Goal: Task Accomplishment & Management: Complete application form

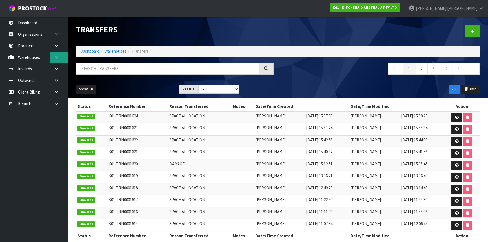
click at [57, 58] on icon at bounding box center [56, 57] width 5 height 4
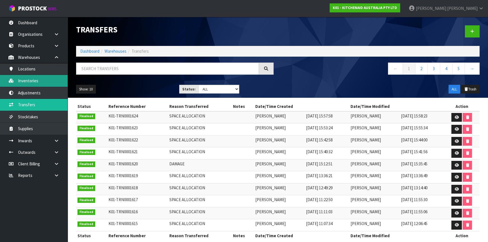
click at [50, 83] on link "Inventories" at bounding box center [34, 81] width 68 height 12
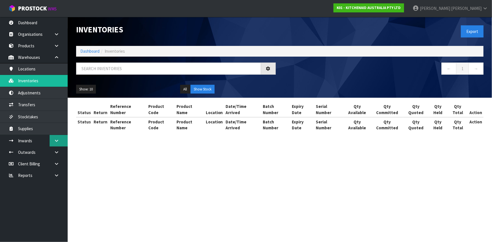
click at [58, 143] on link at bounding box center [59, 141] width 18 height 12
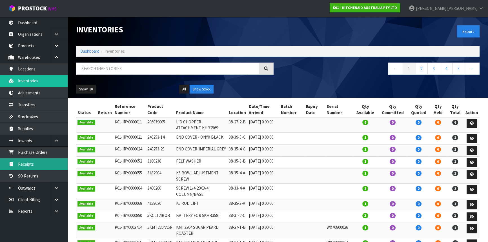
click at [46, 166] on link "Receipts" at bounding box center [34, 164] width 68 height 12
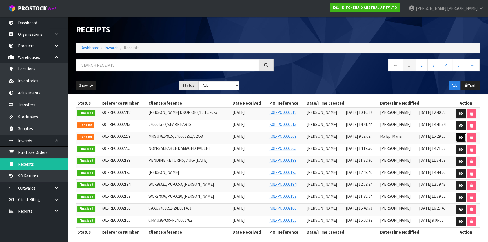
click at [459, 137] on link at bounding box center [461, 137] width 10 height 9
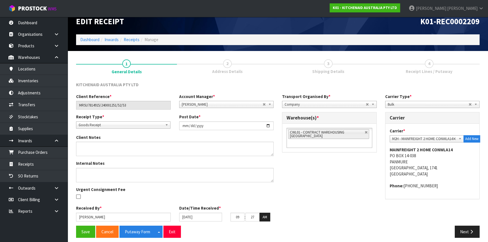
scroll to position [12, 0]
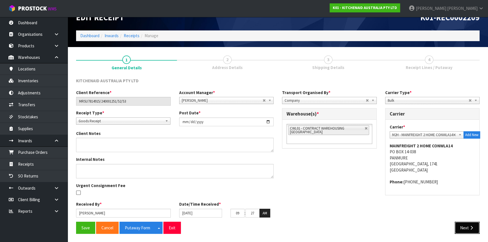
click at [467, 227] on button "Next" at bounding box center [467, 228] width 25 height 12
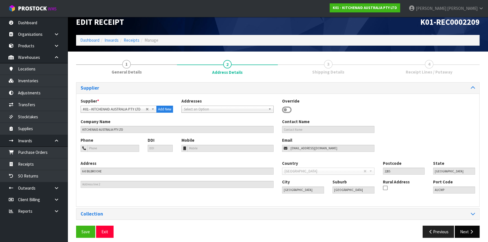
scroll to position [12, 0]
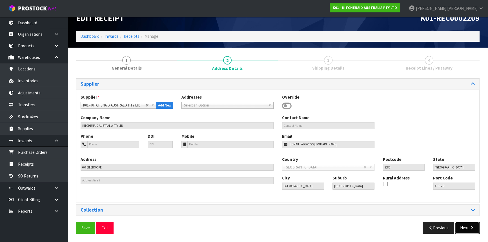
click at [473, 226] on icon "button" at bounding box center [471, 228] width 5 height 4
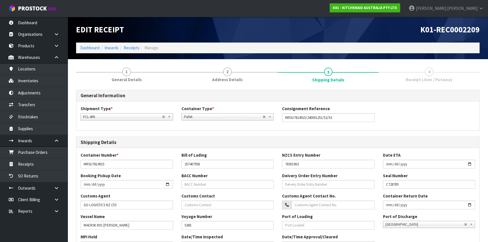
scroll to position [195, 0]
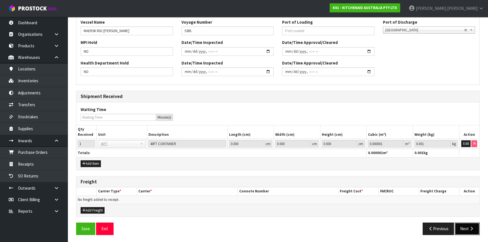
click at [473, 224] on button "Next" at bounding box center [467, 229] width 25 height 12
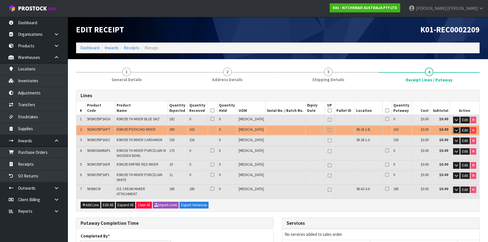
click at [455, 130] on icon "button" at bounding box center [456, 131] width 3 height 4
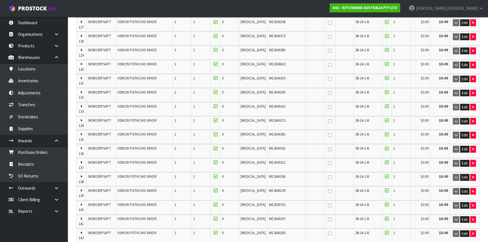
scroll to position [1692, 0]
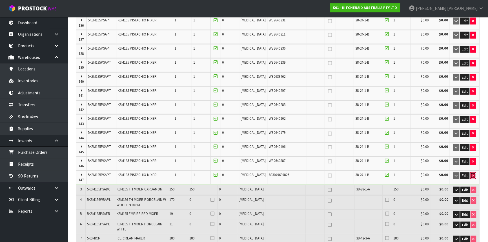
click at [472, 174] on icon "button" at bounding box center [473, 176] width 2 height 4
type input "382"
type input "472"
type input "16.321914"
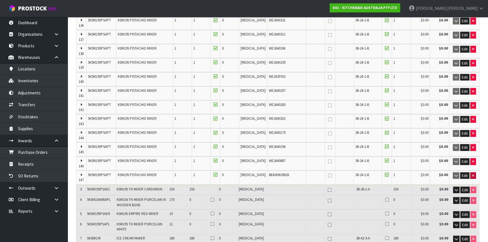
type input "4345.2"
type input "200"
type input "142 CTN"
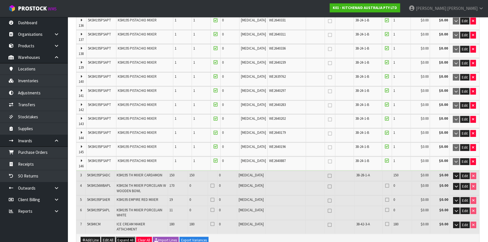
click at [127, 238] on span "Expand All" at bounding box center [126, 240] width 16 height 5
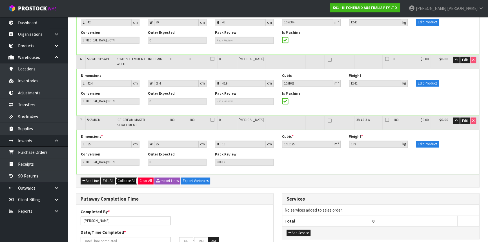
scroll to position [3763, 0]
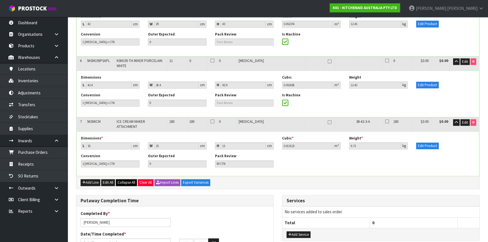
drag, startPoint x: 123, startPoint y: 149, endPoint x: 124, endPoint y: 146, distance: 3.8
click at [123, 176] on div "Add Line Edit All Collapse All Clear All Import Lines Export Variances" at bounding box center [277, 182] width 403 height 13
click at [124, 180] on span "Collapse All" at bounding box center [127, 182] width 18 height 5
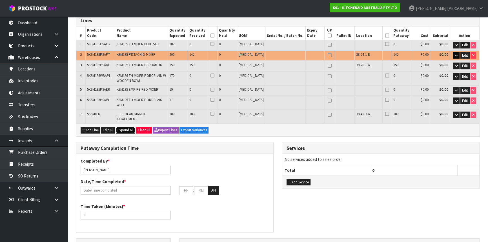
scroll to position [19, 0]
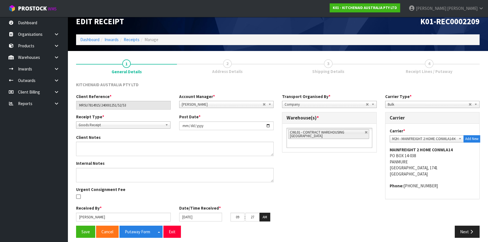
scroll to position [12, 0]
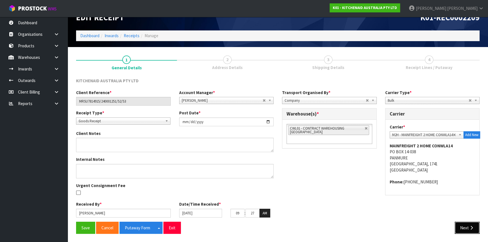
click at [466, 226] on button "Next" at bounding box center [467, 228] width 25 height 12
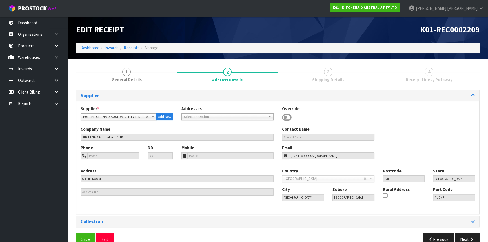
scroll to position [12, 0]
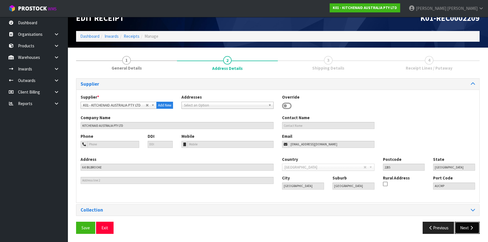
click at [473, 231] on button "Next" at bounding box center [467, 228] width 25 height 12
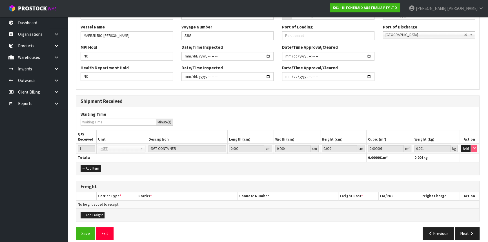
scroll to position [195, 0]
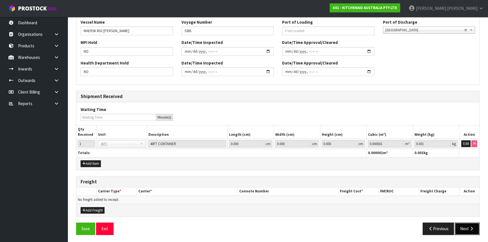
click at [468, 227] on button "Next" at bounding box center [467, 229] width 25 height 12
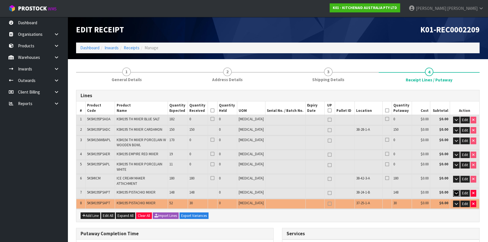
click at [456, 191] on icon "button" at bounding box center [456, 193] width 3 height 4
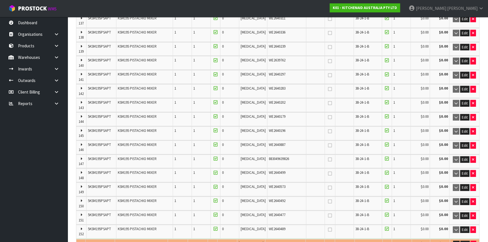
scroll to position [1769, 0]
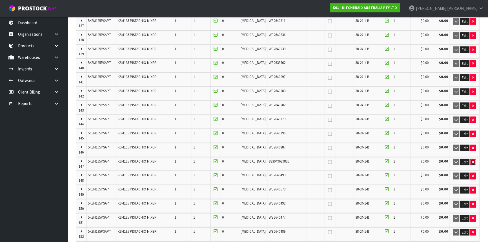
click at [471, 159] on button "button" at bounding box center [474, 162] width 6 height 7
type input "417"
type input "507"
type input "18.050634"
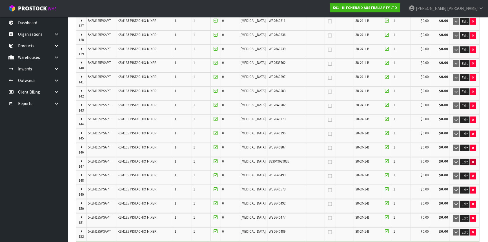
type input "4780.95"
type input "148"
type input "147 CTN"
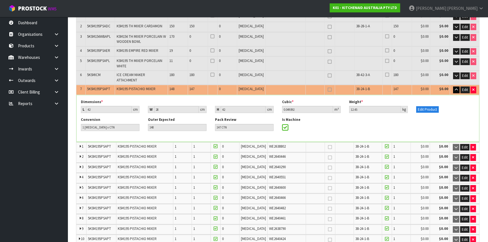
scroll to position [25, 0]
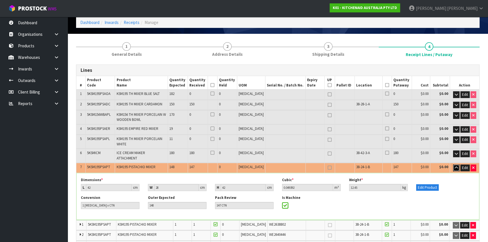
click at [456, 166] on icon "button" at bounding box center [456, 168] width 3 height 4
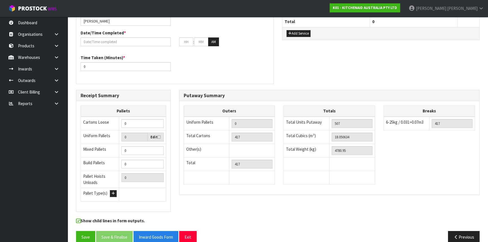
scroll to position [55, 0]
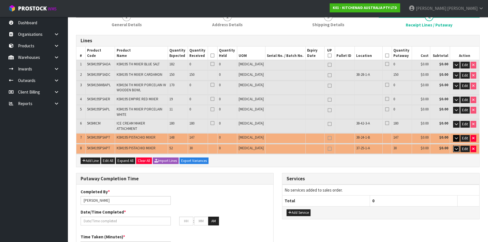
click at [457, 147] on icon "button" at bounding box center [456, 149] width 3 height 4
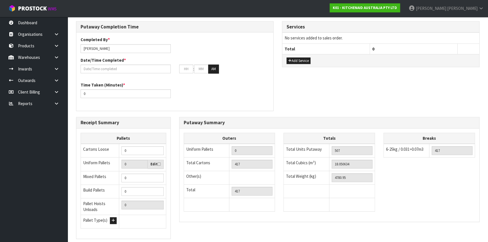
scroll to position [587, 0]
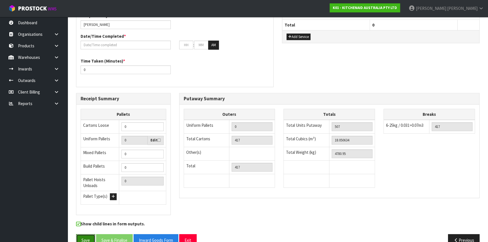
click at [81, 234] on button "Save" at bounding box center [85, 240] width 19 height 12
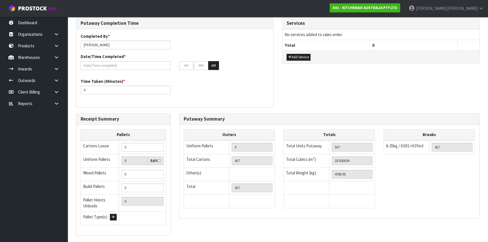
scroll to position [0, 0]
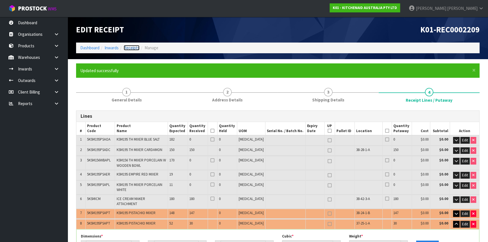
click at [132, 47] on link "Receipts" at bounding box center [132, 47] width 16 height 5
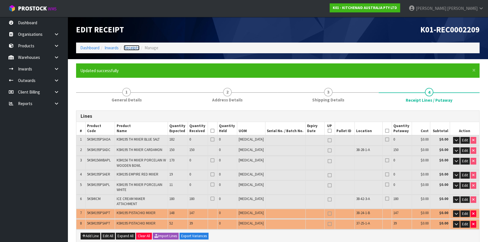
type input "426"
type input "516"
type input "18.495162"
type input "4893"
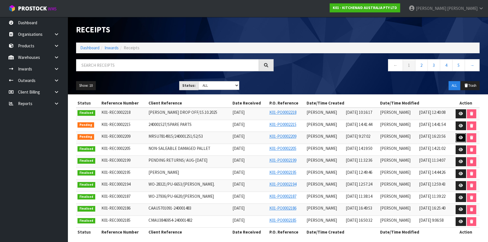
click at [458, 139] on link at bounding box center [461, 137] width 10 height 9
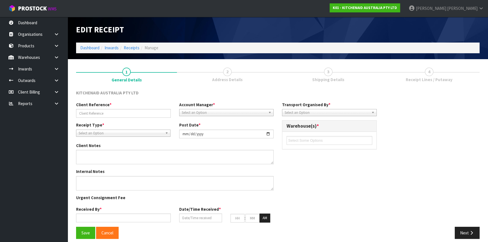
type input "MRSU7814915/240001251/52/53"
type input "[DATE]"
type input "[PERSON_NAME]"
type input "[DATE]"
type input "09"
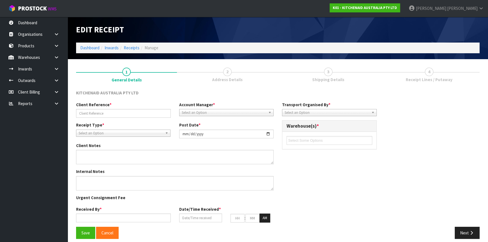
type input "27"
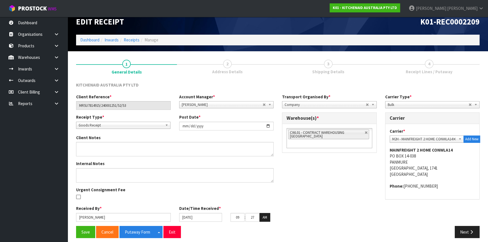
scroll to position [12, 0]
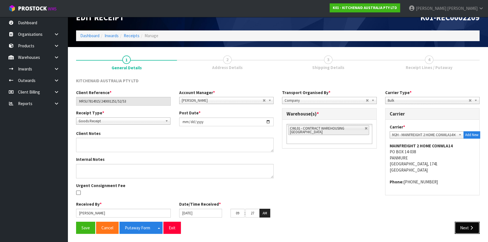
click at [471, 228] on icon "button" at bounding box center [471, 228] width 5 height 4
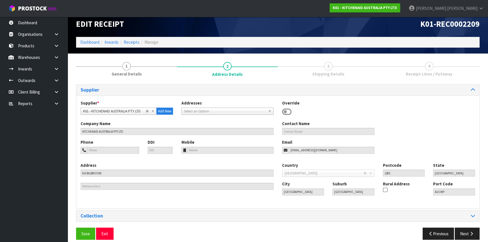
scroll to position [12, 0]
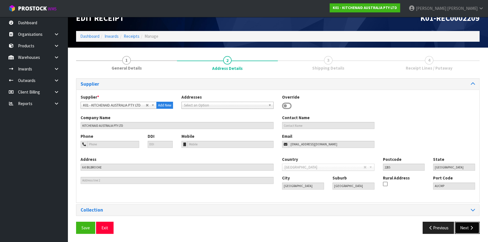
click at [469, 231] on button "Next" at bounding box center [467, 228] width 25 height 12
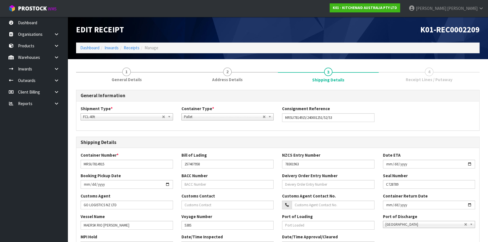
scroll to position [195, 0]
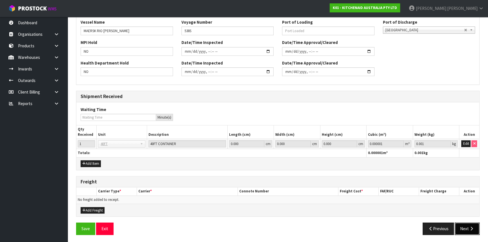
click at [468, 224] on button "Next" at bounding box center [467, 229] width 25 height 12
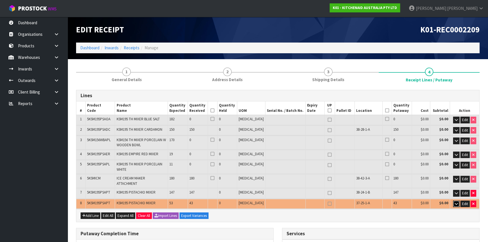
click at [454, 201] on button "button" at bounding box center [456, 204] width 6 height 7
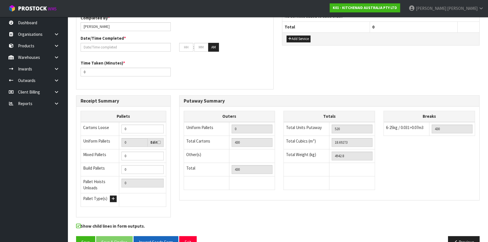
scroll to position [719, 0]
click at [189, 236] on button "Exit" at bounding box center [187, 242] width 17 height 12
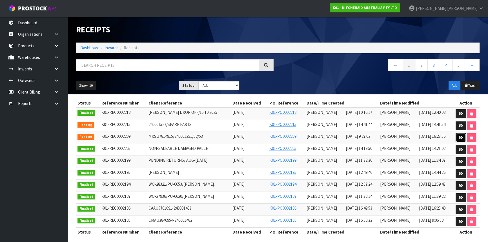
click at [461, 137] on icon at bounding box center [461, 138] width 4 height 4
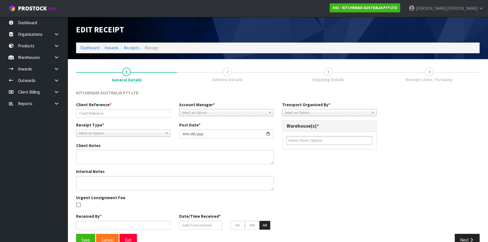
type input "MRSU7814915/240001251/52/53"
type input "[DATE]"
type input "[PERSON_NAME]"
type input "[DATE]"
type input "09"
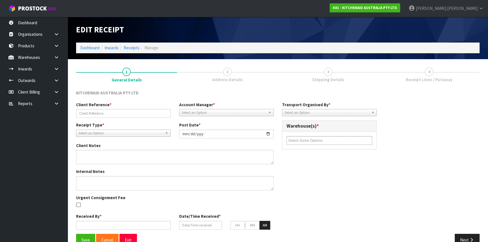
type input "27"
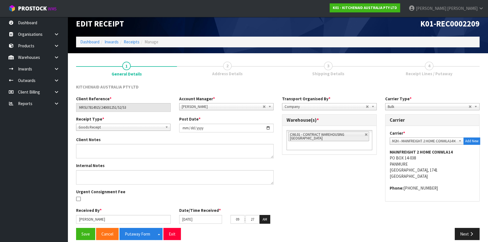
scroll to position [12, 0]
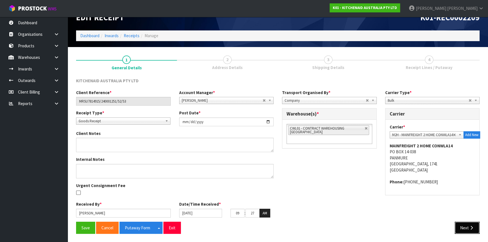
click at [464, 226] on button "Next" at bounding box center [467, 228] width 25 height 12
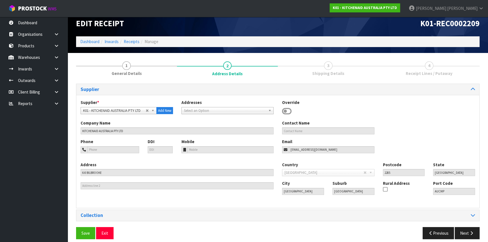
scroll to position [12, 0]
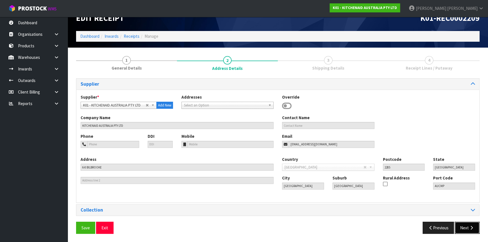
click at [462, 222] on button "Next" at bounding box center [467, 228] width 25 height 12
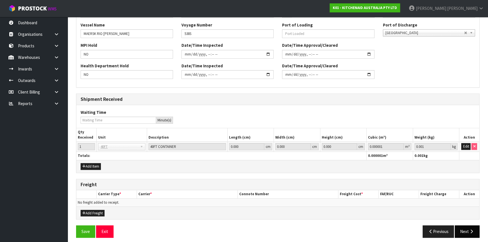
scroll to position [195, 0]
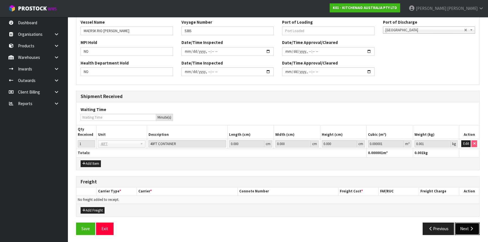
click at [474, 231] on button "Next" at bounding box center [467, 229] width 25 height 12
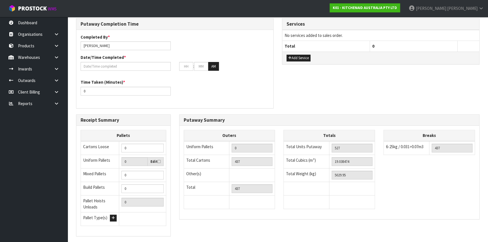
scroll to position [234, 0]
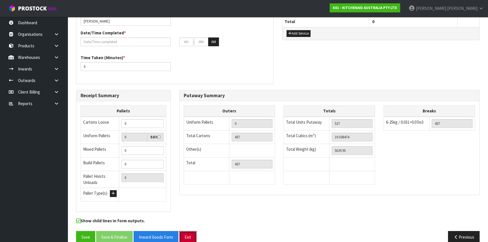
click at [189, 231] on button "Exit" at bounding box center [187, 237] width 17 height 12
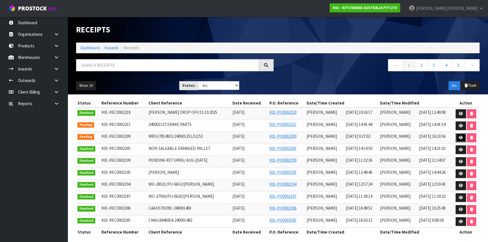
click at [463, 139] on icon at bounding box center [461, 138] width 4 height 4
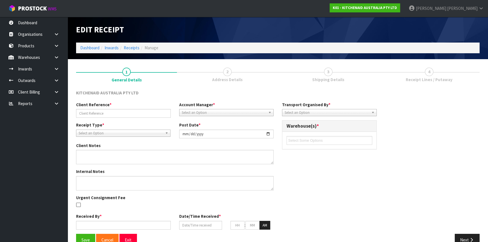
type input "MRSU7814915/240001251/52/53"
type input "[DATE]"
type input "[PERSON_NAME]"
type input "[DATE]"
type input "09"
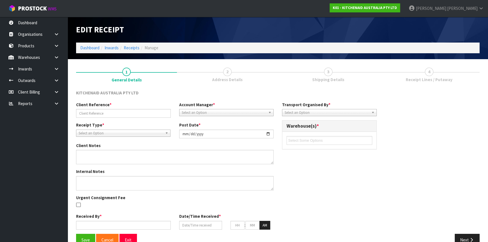
type input "27"
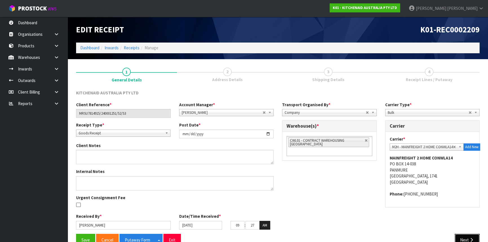
click at [466, 238] on button "Next" at bounding box center [467, 240] width 25 height 12
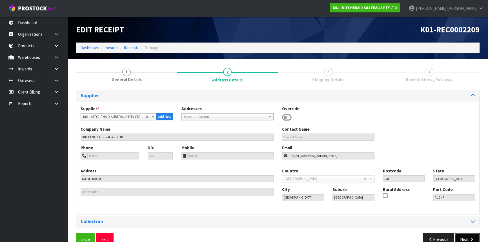
click at [466, 236] on button "Next" at bounding box center [467, 239] width 25 height 12
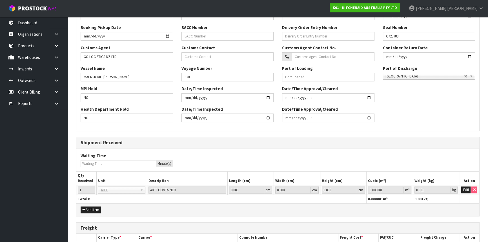
scroll to position [195, 0]
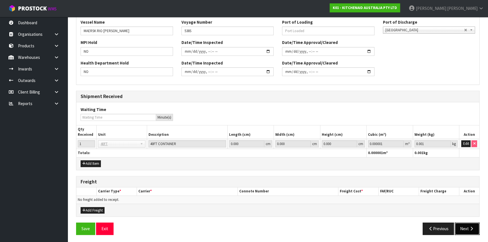
click at [468, 230] on button "Next" at bounding box center [467, 229] width 25 height 12
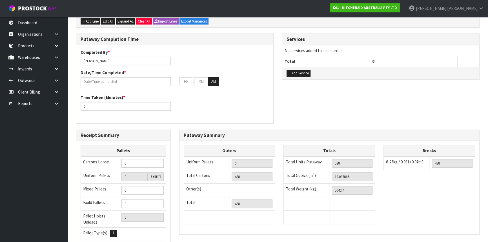
scroll to position [0, 0]
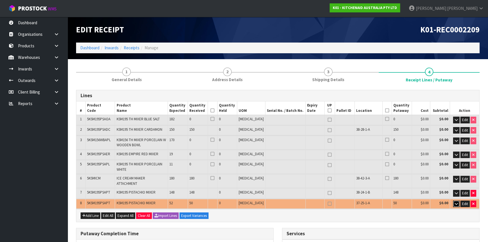
click at [458, 202] on icon "button" at bounding box center [456, 204] width 3 height 4
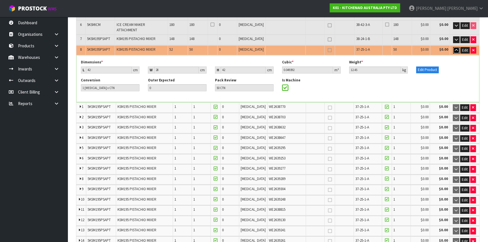
scroll to position [128, 0]
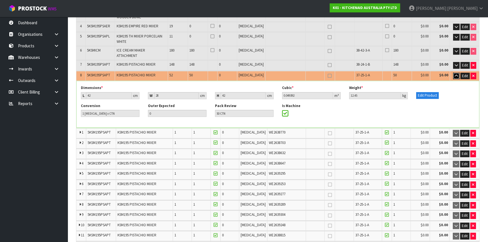
click at [456, 74] on icon "button" at bounding box center [456, 76] width 3 height 4
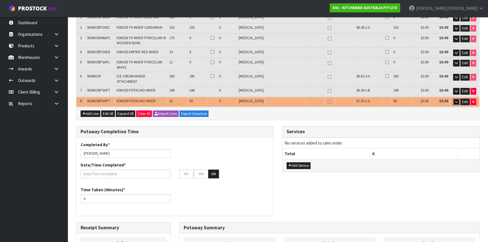
scroll to position [102, 0]
click at [458, 88] on button "button" at bounding box center [456, 91] width 6 height 7
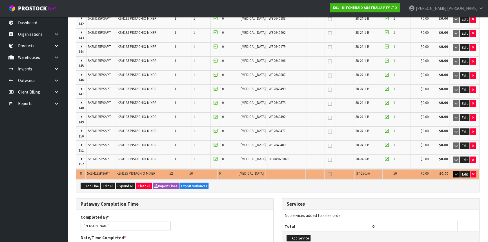
scroll to position [1871, 0]
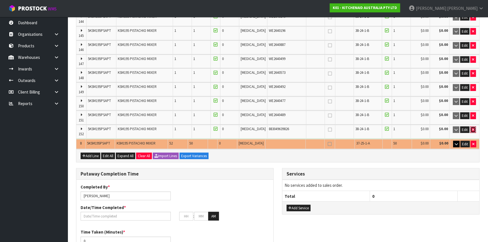
click at [474, 128] on icon "button" at bounding box center [473, 130] width 2 height 4
type input "148"
type input "147 CTN"
type input "437"
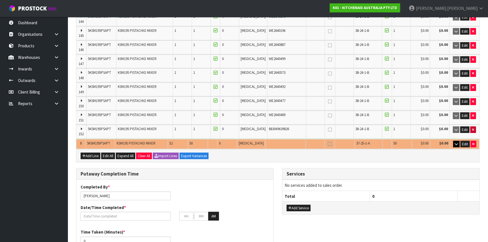
type input "527"
type input "19.038474"
type input "5029.95"
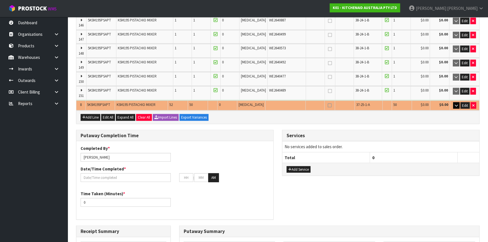
scroll to position [2017, 0]
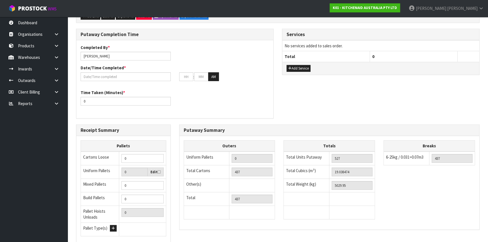
scroll to position [0, 0]
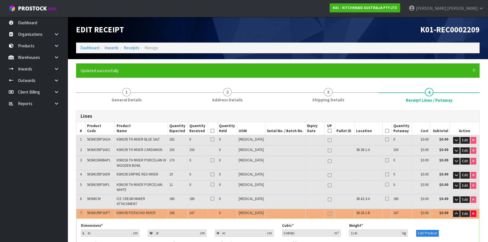
click at [454, 129] on th "Action" at bounding box center [464, 129] width 29 height 14
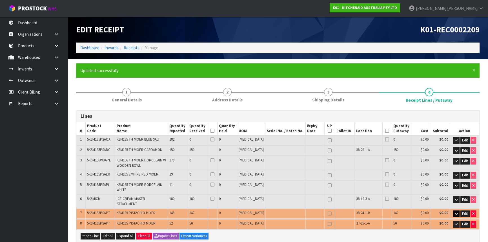
click at [455, 129] on th "Action" at bounding box center [464, 129] width 29 height 14
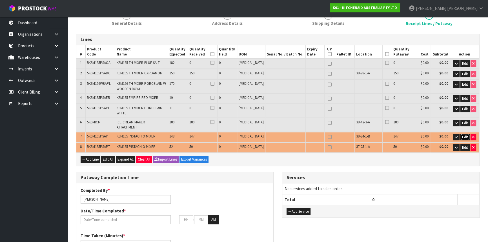
click at [468, 135] on span "Edit" at bounding box center [465, 137] width 6 height 5
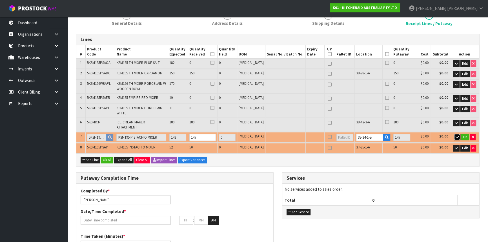
click at [456, 135] on icon "button" at bounding box center [457, 137] width 3 height 4
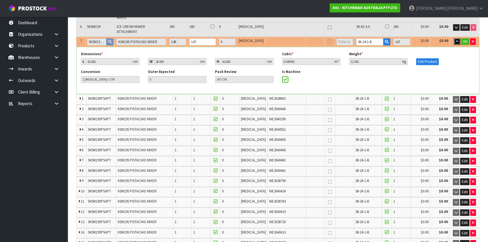
scroll to position [102, 0]
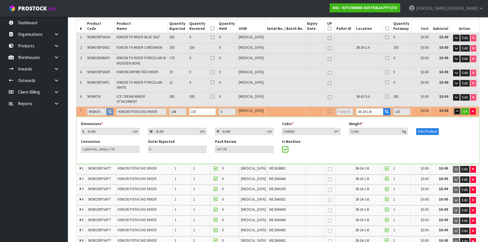
click at [457, 110] on icon "button" at bounding box center [457, 112] width 3 height 4
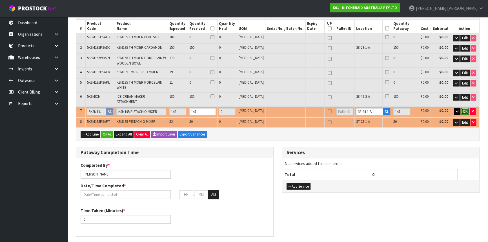
drag, startPoint x: 463, startPoint y: 103, endPoint x: 461, endPoint y: 116, distance: 12.9
click at [463, 109] on span "OK" at bounding box center [465, 111] width 5 height 5
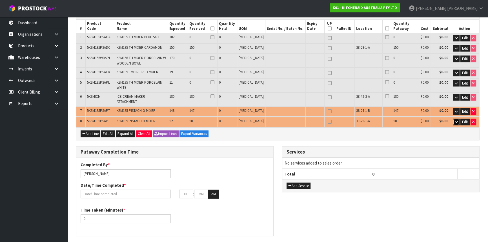
click at [456, 120] on icon "button" at bounding box center [456, 122] width 3 height 4
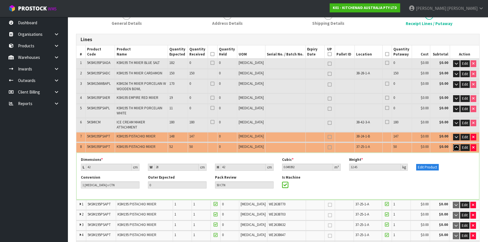
scroll to position [51, 0]
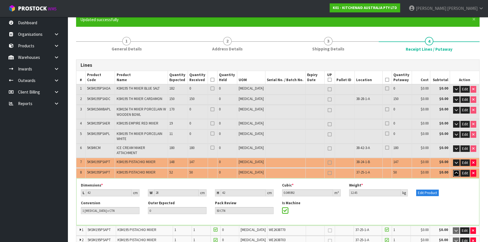
click at [455, 171] on icon "button" at bounding box center [456, 173] width 3 height 4
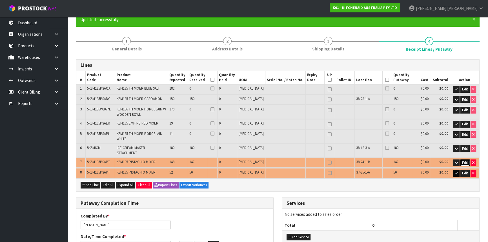
click at [462, 160] on span "Edit" at bounding box center [465, 162] width 6 height 5
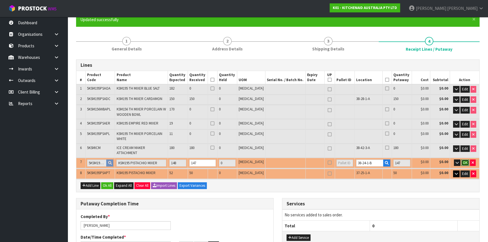
click at [466, 160] on span "OK" at bounding box center [465, 162] width 5 height 5
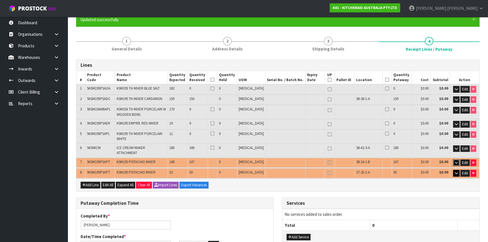
click at [457, 161] on icon "button" at bounding box center [456, 163] width 3 height 4
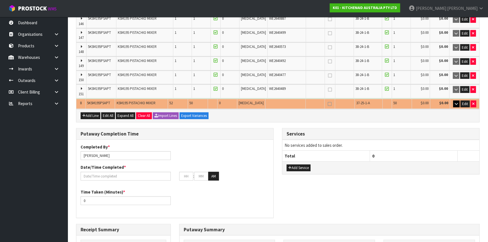
scroll to position [2038, 0]
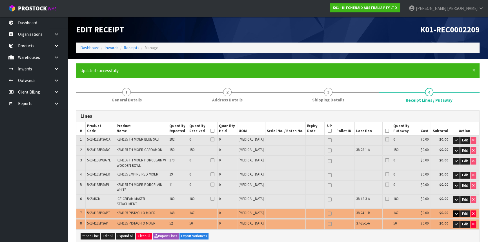
scroll to position [25, 0]
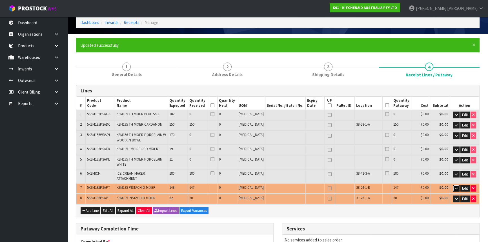
click at [456, 187] on icon "button" at bounding box center [456, 189] width 3 height 4
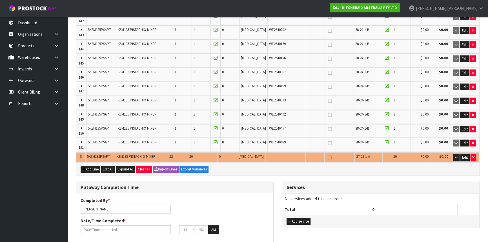
scroll to position [1820, 0]
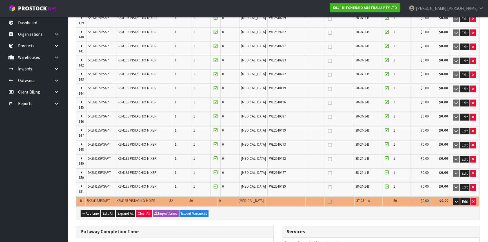
click at [269, 184] on span "WE2640489" at bounding box center [277, 186] width 17 height 5
drag, startPoint x: 290, startPoint y: 167, endPoint x: 287, endPoint y: 166, distance: 3.2
click at [290, 182] on td "WE2640489" at bounding box center [287, 189] width 39 height 14
click at [270, 184] on span "WE2640489" at bounding box center [277, 186] width 17 height 5
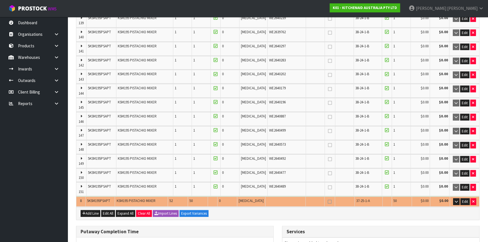
click at [270, 184] on span "WE2640489" at bounding box center [277, 186] width 17 height 5
click at [269, 170] on span "WE2640477" at bounding box center [277, 172] width 17 height 5
copy span "WE2640477"
click at [269, 156] on span "WE2640492" at bounding box center [277, 158] width 17 height 5
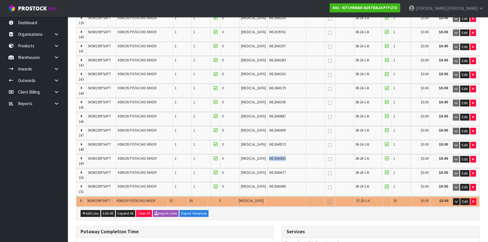
click at [269, 156] on span "WE2640492" at bounding box center [277, 158] width 17 height 5
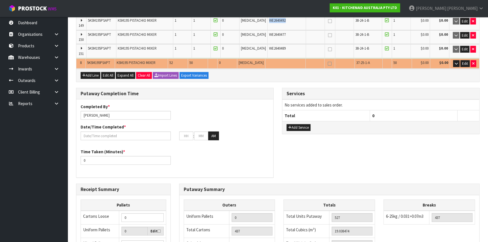
scroll to position [1845, 0]
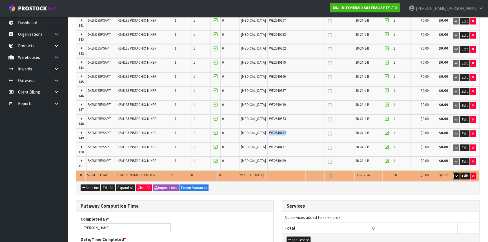
click at [456, 174] on icon "button" at bounding box center [456, 176] width 3 height 4
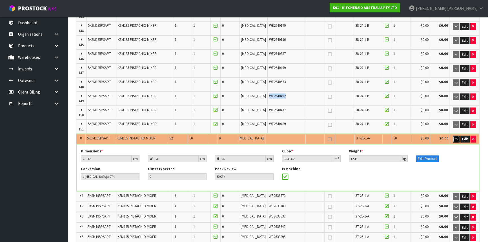
scroll to position [1897, 0]
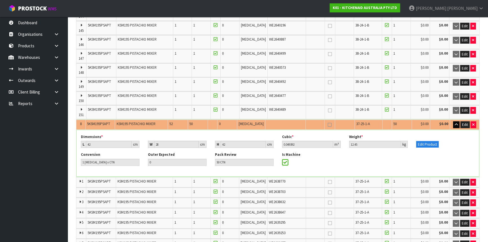
click at [271, 107] on span "WE2640489" at bounding box center [277, 109] width 17 height 5
copy span "WE2640489"
click at [271, 93] on span "WE2640477" at bounding box center [277, 95] width 17 height 5
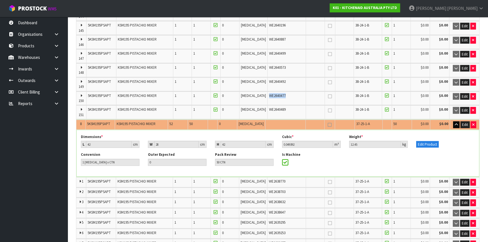
copy span "WE2640477"
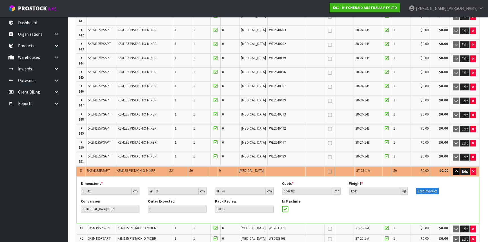
scroll to position [1845, 0]
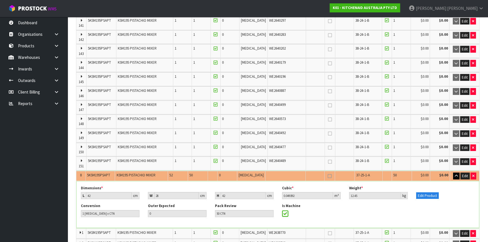
click at [269, 131] on span "WE2640492" at bounding box center [277, 133] width 17 height 5
copy span "WE2640492"
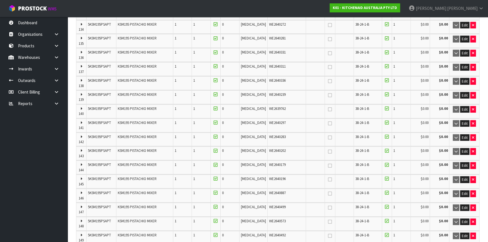
scroll to position [1743, 0]
click at [269, 219] on span "WE2640573" at bounding box center [277, 221] width 17 height 5
copy span "WE2640573"
click at [269, 205] on span "WE2640499" at bounding box center [277, 207] width 17 height 5
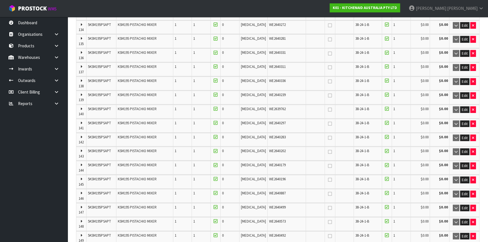
click at [269, 205] on span "WE2640499" at bounding box center [277, 207] width 17 height 5
copy span "WE2640499"
click at [269, 191] on span "WE2640887" at bounding box center [277, 193] width 17 height 5
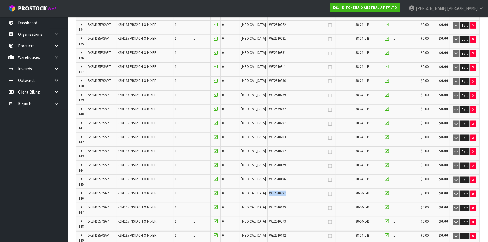
copy span "WE2640887"
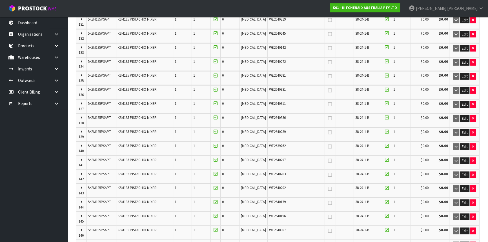
scroll to position [1692, 0]
click at [271, 228] on span "WE2640196" at bounding box center [277, 230] width 17 height 5
copy span "WE2640196"
click at [271, 214] on span "WE2640179" at bounding box center [277, 216] width 17 height 5
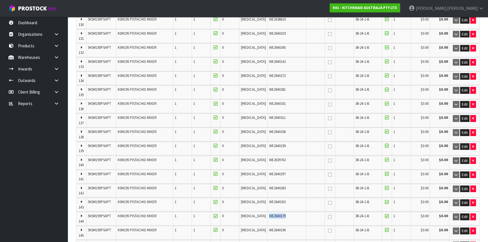
click at [271, 214] on span "WE2640179" at bounding box center [277, 216] width 17 height 5
copy tr "WE2640179"
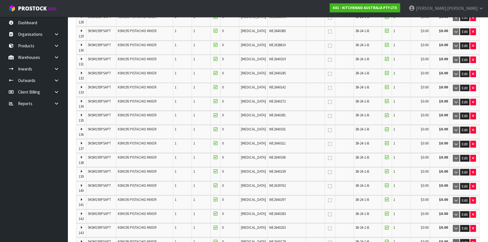
click at [272, 225] on span "WE2640202" at bounding box center [277, 227] width 17 height 5
copy span "WE2640202"
click at [270, 211] on span "WE2640283" at bounding box center [277, 213] width 17 height 5
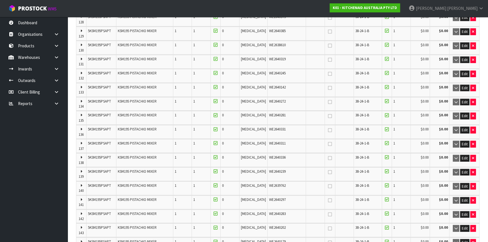
click at [270, 197] on span "WE2640297" at bounding box center [277, 199] width 17 height 5
click at [269, 183] on div "WE2639762" at bounding box center [287, 185] width 36 height 5
click at [269, 169] on span "WE2640239" at bounding box center [277, 171] width 17 height 5
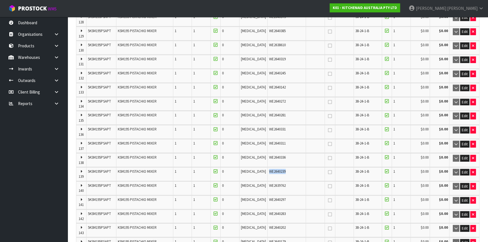
click at [269, 169] on span "WE2640239" at bounding box center [277, 171] width 17 height 5
click at [39, 71] on link "Inwards" at bounding box center [34, 69] width 68 height 12
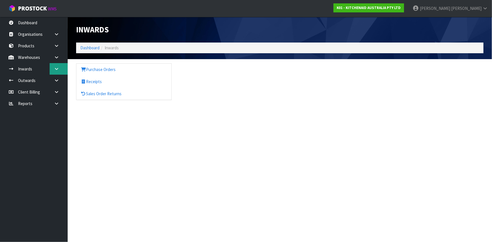
click at [55, 68] on icon at bounding box center [56, 69] width 5 height 4
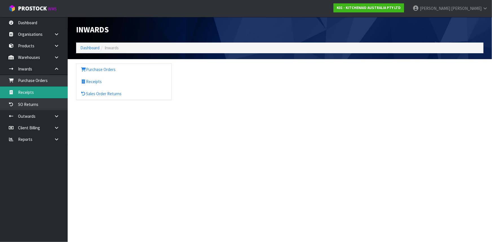
click at [41, 91] on link "Receipts" at bounding box center [34, 93] width 68 height 12
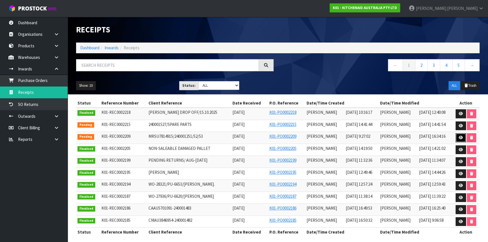
click at [461, 137] on icon at bounding box center [461, 138] width 4 height 4
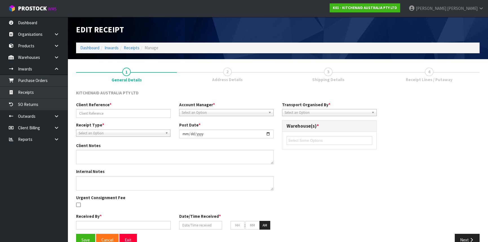
type input "MRSU7814915/240001251/52/53"
type input "2025-10-15"
type input "Prabhneet Kaur"
type input "13/10/2025"
type input "09"
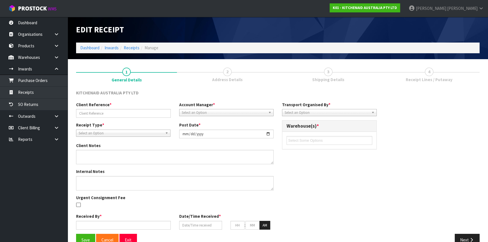
type input "27"
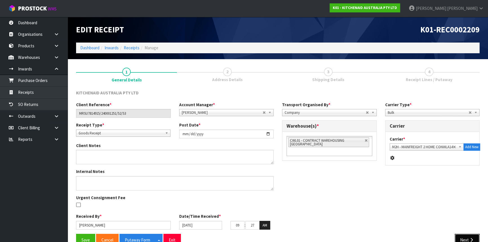
click at [469, 234] on button "Next" at bounding box center [467, 240] width 25 height 12
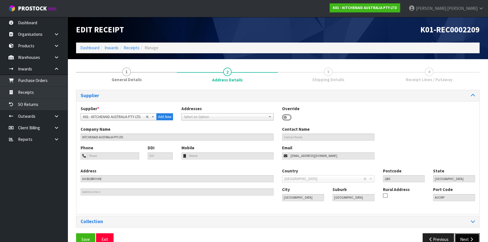
click at [470, 234] on button "Next" at bounding box center [467, 239] width 25 height 12
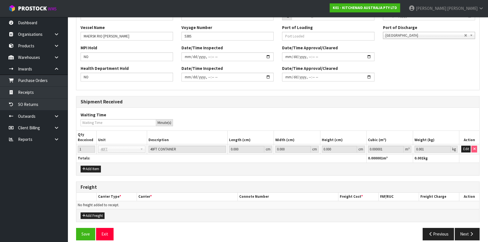
scroll to position [195, 0]
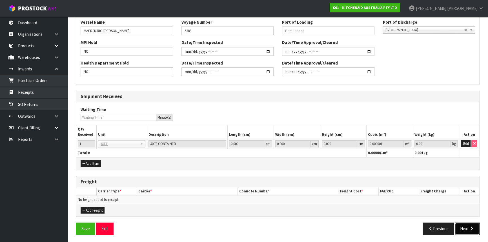
click at [465, 228] on button "Next" at bounding box center [467, 229] width 25 height 12
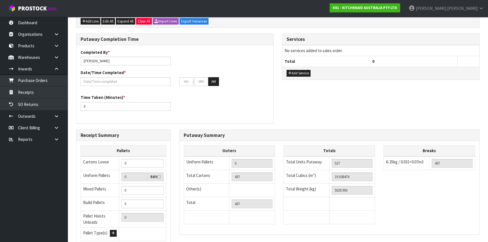
scroll to position [0, 0]
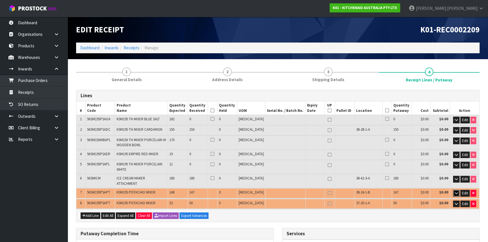
click at [455, 191] on icon "button" at bounding box center [456, 193] width 3 height 4
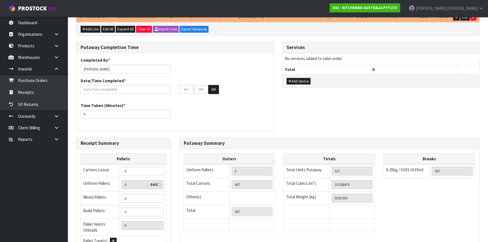
scroll to position [2017, 0]
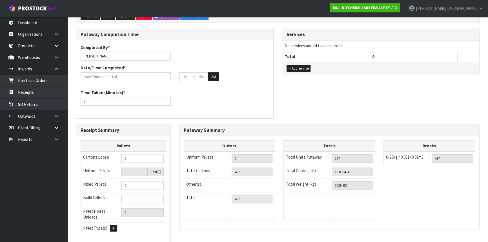
scroll to position [0, 0]
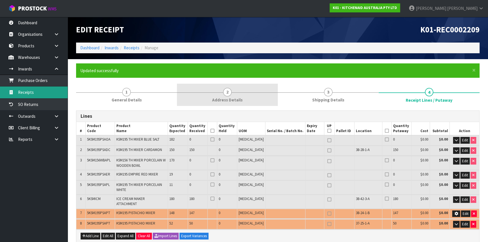
drag, startPoint x: 25, startPoint y: 91, endPoint x: 235, endPoint y: 105, distance: 210.3
click at [25, 91] on link "Receipts" at bounding box center [34, 93] width 68 height 12
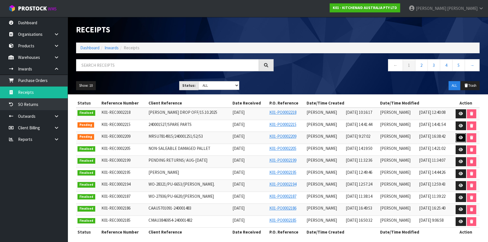
click at [459, 134] on link at bounding box center [461, 137] width 10 height 9
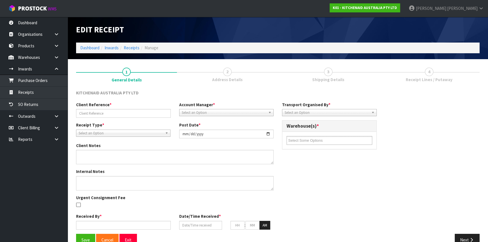
type input "MRSU7814915/240001251/52/53"
type input "2025-10-15"
type input "Prabhneet Kaur"
type input "13/10/2025"
type input "09"
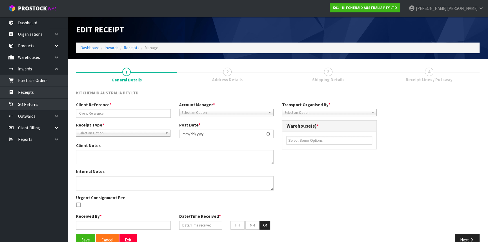
type input "27"
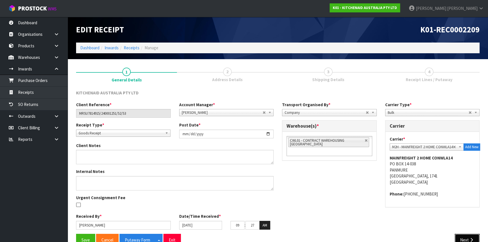
click at [468, 236] on button "Next" at bounding box center [467, 240] width 25 height 12
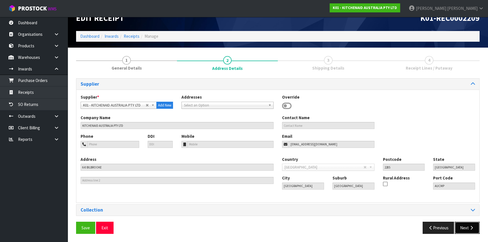
click at [474, 224] on button "Next" at bounding box center [467, 228] width 25 height 12
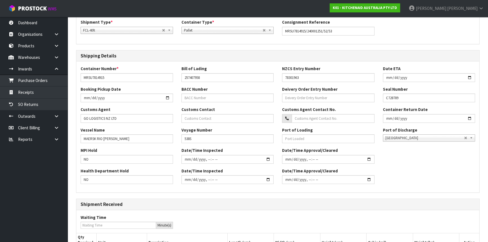
scroll to position [195, 0]
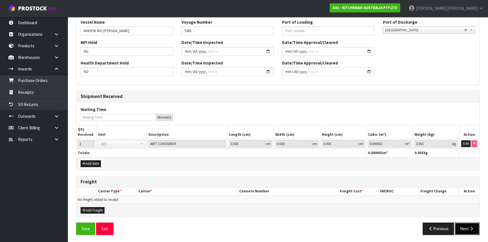
click at [474, 223] on button "Next" at bounding box center [467, 229] width 25 height 12
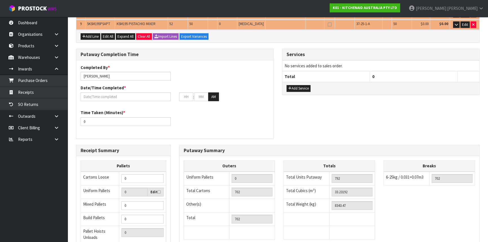
scroll to position [0, 0]
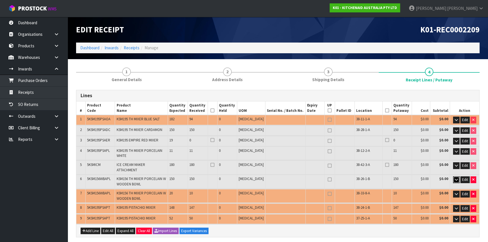
click at [457, 178] on icon "button" at bounding box center [456, 180] width 3 height 4
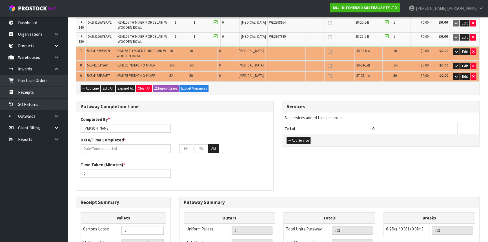
scroll to position [2384, 0]
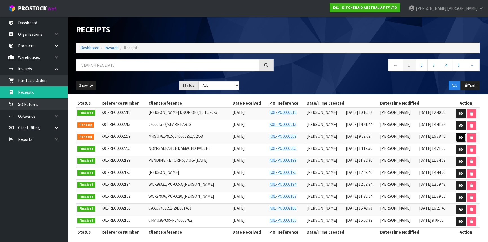
click at [458, 138] on link at bounding box center [461, 137] width 10 height 9
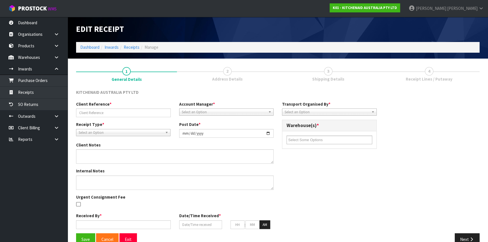
type input "MRSU7814915/240001251/52/53"
type input "2025-10-15"
type input "Prabhneet Kaur"
type input "13/10/2025"
type input "09"
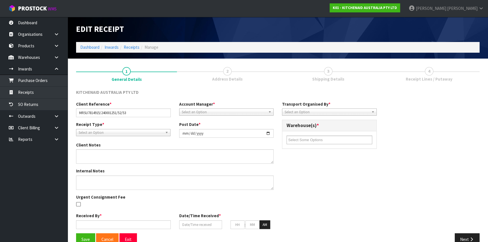
type input "27"
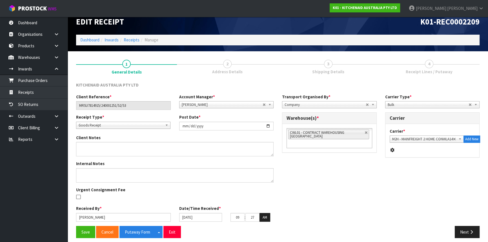
scroll to position [12, 0]
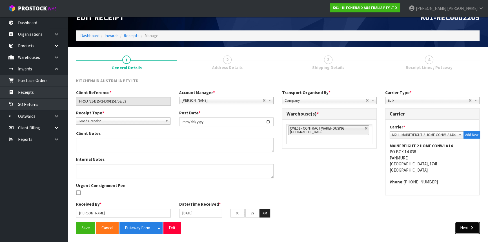
click at [467, 225] on button "Next" at bounding box center [467, 228] width 25 height 12
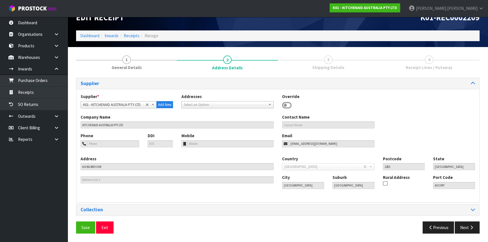
scroll to position [0, 0]
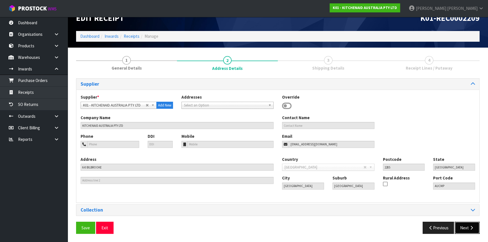
click at [469, 228] on button "Next" at bounding box center [467, 228] width 25 height 12
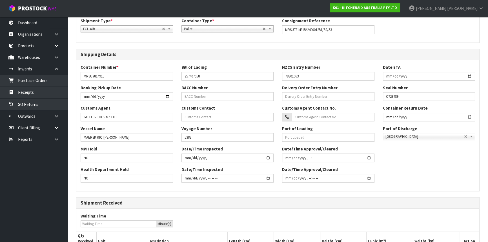
scroll to position [195, 0]
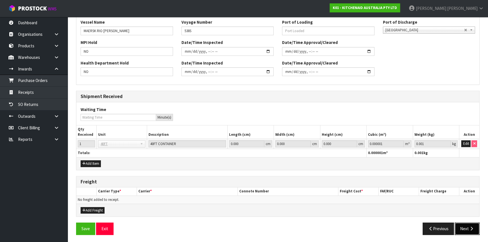
click at [472, 230] on button "Next" at bounding box center [467, 229] width 25 height 12
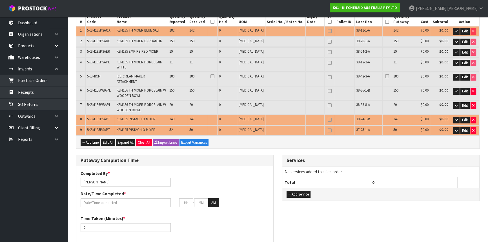
scroll to position [250, 0]
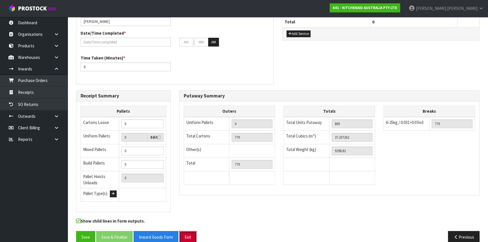
click at [192, 231] on button "Exit" at bounding box center [187, 237] width 17 height 12
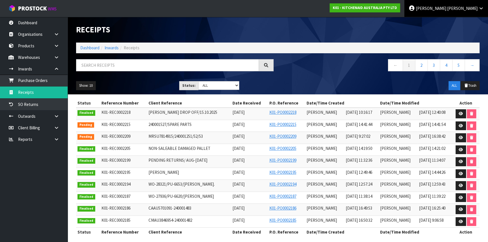
click at [479, 7] on icon at bounding box center [481, 8] width 5 height 4
click at [473, 20] on link "Logout" at bounding box center [466, 23] width 45 height 8
